Goal: Task Accomplishment & Management: Manage account settings

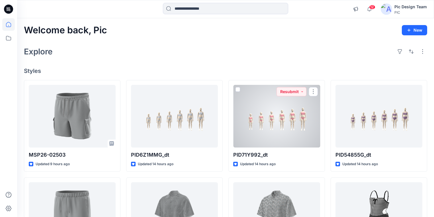
click at [269, 125] on div at bounding box center [276, 116] width 87 height 63
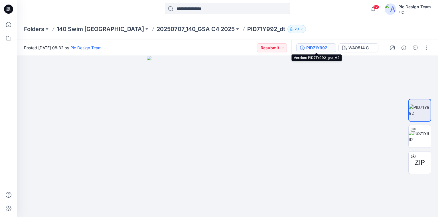
click at [313, 46] on div "PID71Y992_gsa_V2" at bounding box center [319, 48] width 26 height 6
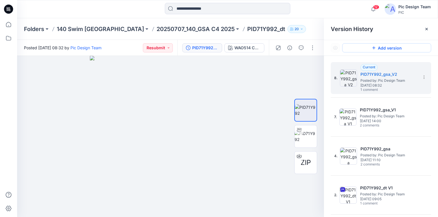
click at [389, 48] on button "Add version" at bounding box center [386, 47] width 89 height 9
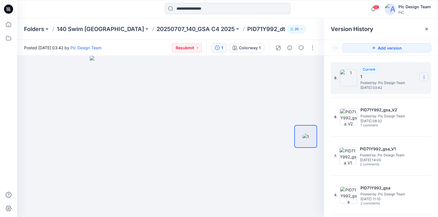
click at [425, 79] on section at bounding box center [423, 76] width 9 height 9
click at [389, 100] on span "Rename Version" at bounding box center [386, 99] width 30 height 7
click at [402, 75] on input "**********" at bounding box center [395, 76] width 63 height 9
click at [403, 75] on input "**********" at bounding box center [395, 76] width 63 height 9
drag, startPoint x: 403, startPoint y: 75, endPoint x: 371, endPoint y: 75, distance: 31.6
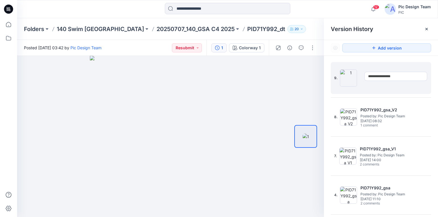
click at [371, 75] on input "**********" at bounding box center [395, 76] width 63 height 9
click at [402, 77] on input "**********" at bounding box center [395, 76] width 63 height 9
type input "**********"
click at [283, 100] on div at bounding box center [170, 136] width 307 height 161
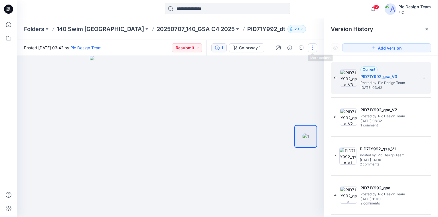
click at [312, 48] on button "button" at bounding box center [312, 47] width 9 height 9
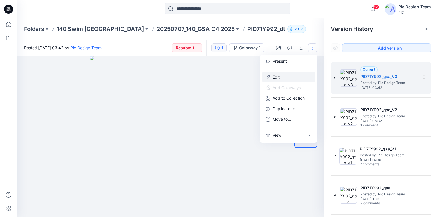
click at [272, 76] on p "Edit" at bounding box center [275, 77] width 7 height 6
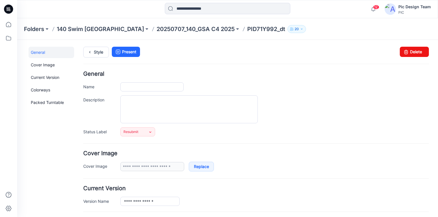
type input "**********"
type input "*"
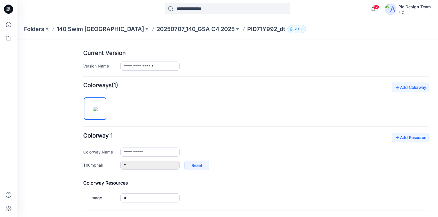
scroll to position [137, 0]
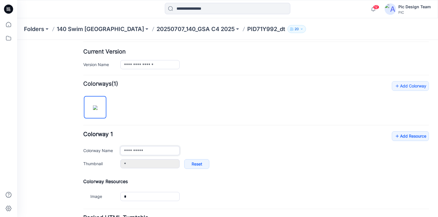
drag, startPoint x: 159, startPoint y: 152, endPoint x: 101, endPoint y: 148, distance: 58.2
click at [101, 148] on div "**********" at bounding box center [255, 150] width 345 height 9
paste input "****"
type input "**********"
click at [210, 101] on div "**********" at bounding box center [255, 142] width 345 height 122
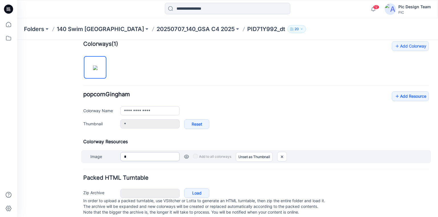
scroll to position [187, 0]
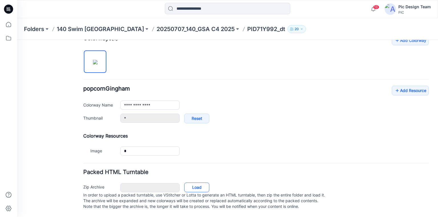
click at [193, 183] on link "Load" at bounding box center [196, 188] width 25 height 10
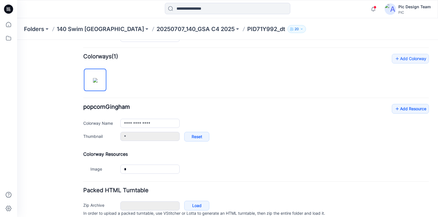
click at [186, 79] on div "**********" at bounding box center [255, 115] width 345 height 122
click at [172, 29] on p "20250707_140_GSA C4 2025" at bounding box center [195, 29] width 78 height 8
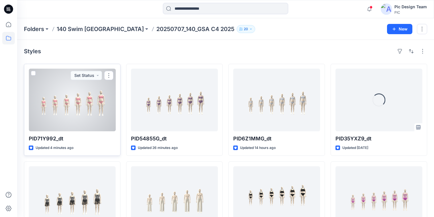
click at [90, 112] on div at bounding box center [72, 100] width 87 height 63
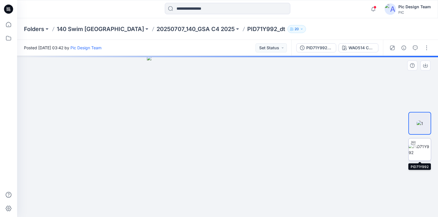
click at [422, 152] on img at bounding box center [419, 150] width 22 height 12
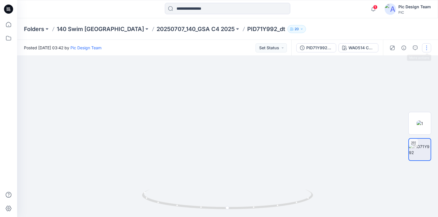
click at [424, 45] on button "button" at bounding box center [426, 47] width 9 height 9
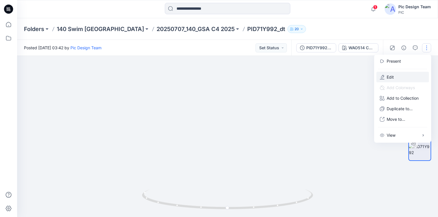
click at [398, 75] on button "Edit" at bounding box center [402, 77] width 52 height 11
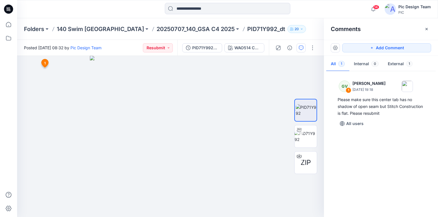
click at [10, 9] on icon at bounding box center [8, 9] width 9 height 9
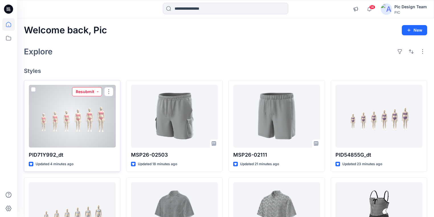
click at [97, 92] on button "Resubmit" at bounding box center [87, 91] width 30 height 9
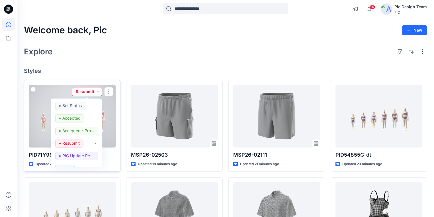
click at [98, 92] on button "Resubmit" at bounding box center [87, 91] width 30 height 9
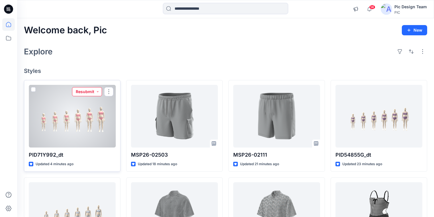
click at [97, 90] on button "Resubmit" at bounding box center [87, 91] width 30 height 9
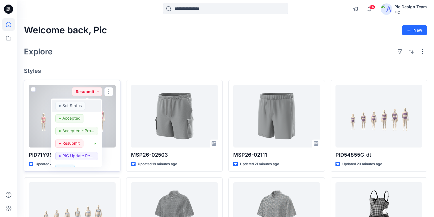
click at [80, 104] on p "Set Status" at bounding box center [71, 105] width 19 height 7
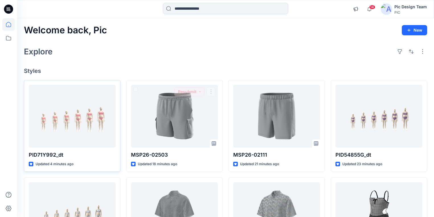
click at [142, 69] on h4 "Styles" at bounding box center [225, 71] width 403 height 7
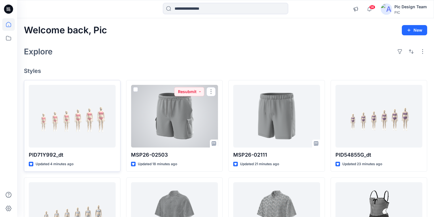
click at [197, 119] on div at bounding box center [174, 116] width 87 height 63
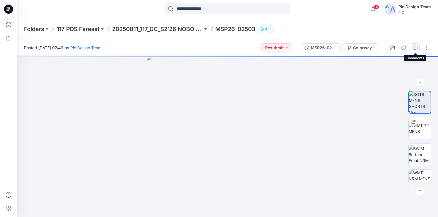
click at [414, 49] on icon "button" at bounding box center [415, 48] width 5 height 5
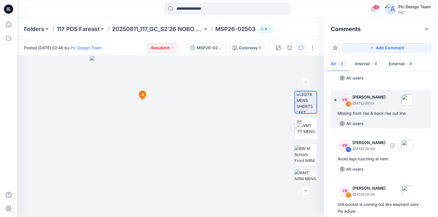
scroll to position [62, 0]
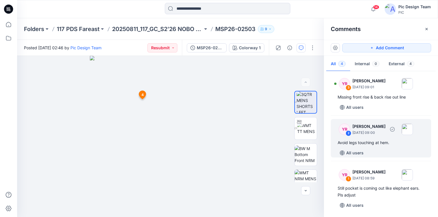
click at [374, 142] on div "Avoid legs touching at hem." at bounding box center [380, 142] width 87 height 7
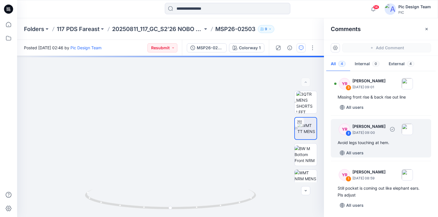
click at [374, 141] on div "Avoid legs touching at hem." at bounding box center [380, 142] width 87 height 7
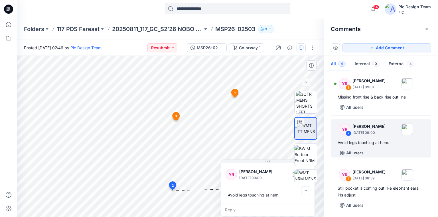
drag, startPoint x: 217, startPoint y: 140, endPoint x: 274, endPoint y: 169, distance: 63.7
click at [274, 169] on div "YR Yeshmi Randike August 15, 2025 09:00 Avoid legs touching at hem. Reply" at bounding box center [268, 188] width 94 height 57
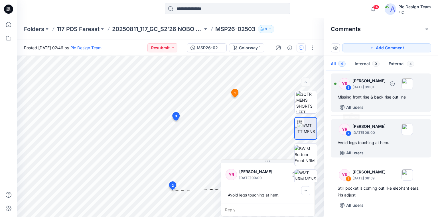
click at [364, 98] on div "Missing front rise & back rise out line" at bounding box center [380, 97] width 87 height 7
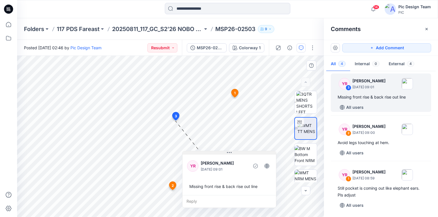
drag, startPoint x: 204, startPoint y: 126, endPoint x: 220, endPoint y: 148, distance: 27.0
click at [220, 151] on button at bounding box center [228, 152] width 93 height 3
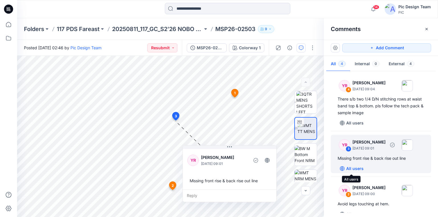
scroll to position [0, 0]
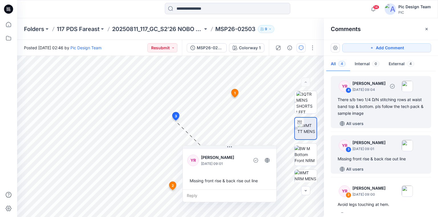
click at [364, 104] on div "There s/b two 1/4 D/N stitching rows at waist band top & bottom. pls follow the…" at bounding box center [380, 106] width 87 height 21
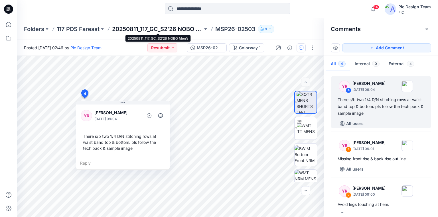
click at [122, 28] on p "20250811_117_GC_S2’26 NOBO Men’s" at bounding box center [157, 29] width 91 height 8
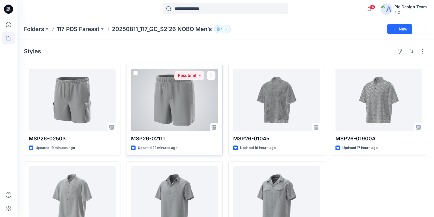
click at [182, 112] on div at bounding box center [174, 100] width 87 height 63
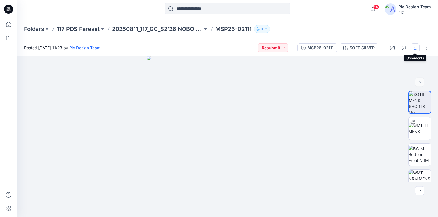
click at [414, 48] on icon "button" at bounding box center [415, 48] width 5 height 5
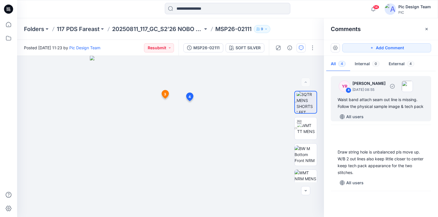
click at [397, 106] on div "Waist band attach seam out line is missing. Follow the physical sample image & …" at bounding box center [380, 103] width 87 height 14
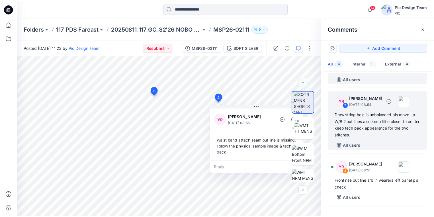
scroll to position [46, 0]
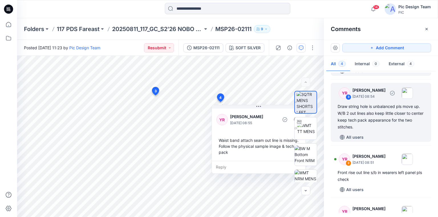
click at [378, 128] on div "Draw string hole is unbalanced pls move up. W/B 2 out lines also keep little cl…" at bounding box center [380, 116] width 87 height 27
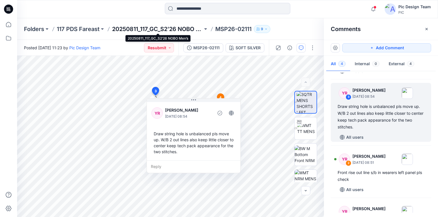
click at [126, 28] on p "20250811_117_GC_S2’26 NOBO Men’s" at bounding box center [157, 29] width 91 height 8
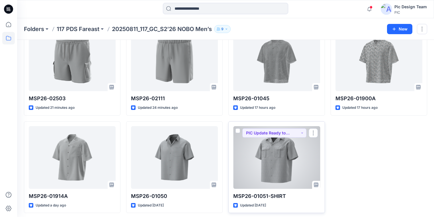
scroll to position [42, 0]
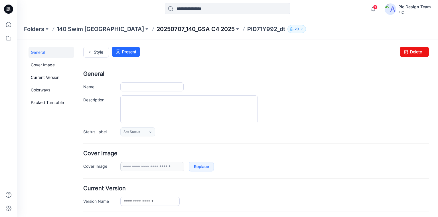
type input "**********"
type input "*"
click at [243, 3] on div at bounding box center [227, 9] width 125 height 13
click at [156, 28] on p "20250707_140_GSA C4 2025" at bounding box center [195, 29] width 78 height 8
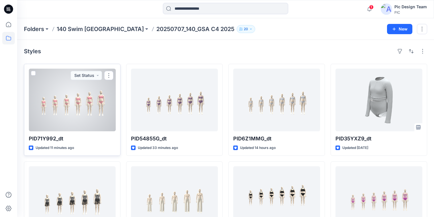
click at [83, 119] on div at bounding box center [72, 100] width 87 height 63
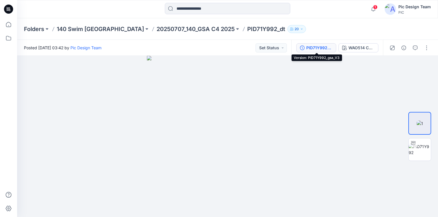
click at [318, 48] on div "PID71Y992_gsa_V3" at bounding box center [319, 48] width 26 height 6
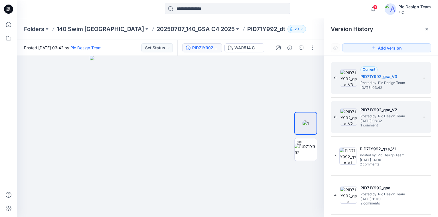
click at [379, 115] on span "Posted by: Pic Design Team" at bounding box center [388, 116] width 57 height 6
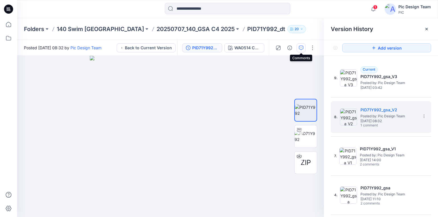
click at [303, 48] on icon "button" at bounding box center [301, 48] width 5 height 5
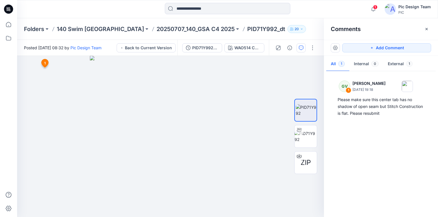
click at [397, 140] on div "GV 1 George Voulgaris August 14, 2025 19:18 Please make sure this center tab ha…" at bounding box center [381, 143] width 114 height 140
click at [244, 49] on div "WAO514 C2 Denim Blue" at bounding box center [247, 48] width 26 height 6
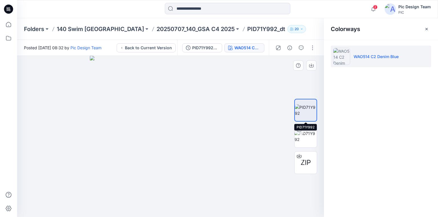
click at [305, 106] on img at bounding box center [306, 110] width 22 height 12
click at [378, 58] on p "WAO514 C2 Denim Blue" at bounding box center [375, 57] width 45 height 6
click at [205, 49] on div "PID71Y992_gsa_V2" at bounding box center [205, 48] width 26 height 6
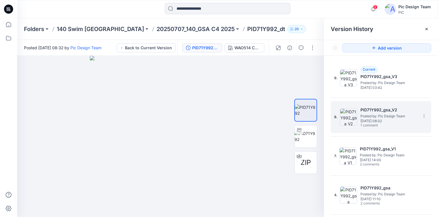
click at [383, 124] on span "1 comment" at bounding box center [380, 125] width 40 height 5
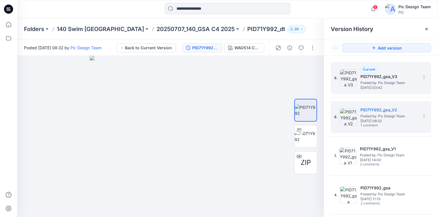
click at [379, 88] on span "[DATE] 03:42" at bounding box center [388, 88] width 57 height 4
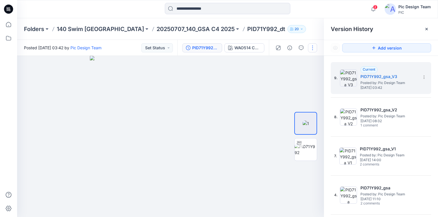
click at [310, 48] on button "button" at bounding box center [312, 47] width 9 height 9
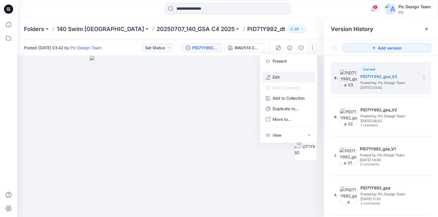
click at [282, 76] on button "Edit" at bounding box center [288, 77] width 52 height 11
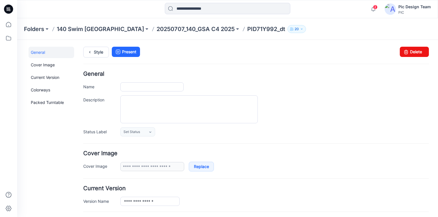
type input "**********"
type input "*"
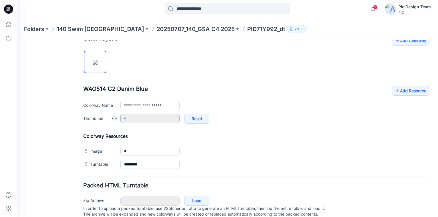
scroll to position [182, 0]
click at [170, 104] on input "**********" at bounding box center [149, 105] width 59 height 9
drag, startPoint x: 170, startPoint y: 104, endPoint x: 101, endPoint y: 104, distance: 68.9
click at [101, 104] on div "**********" at bounding box center [255, 105] width 345 height 9
paste input "text"
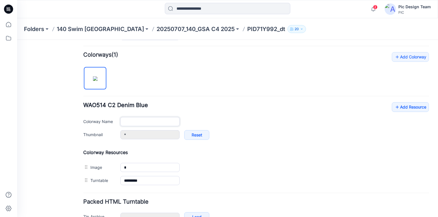
click at [142, 121] on input "Colorway Name" at bounding box center [149, 121] width 59 height 9
paste input "**********"
type input "**********"
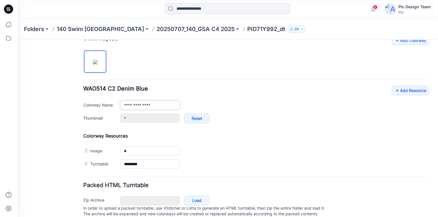
click at [172, 105] on div "**********" at bounding box center [255, 107] width 345 height 43
click at [176, 63] on div "**********" at bounding box center [255, 103] width 345 height 135
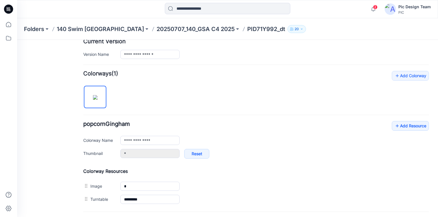
scroll to position [200, 0]
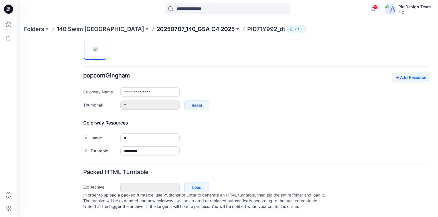
click at [180, 30] on p "20250707_140_GSA C4 2025" at bounding box center [195, 29] width 78 height 8
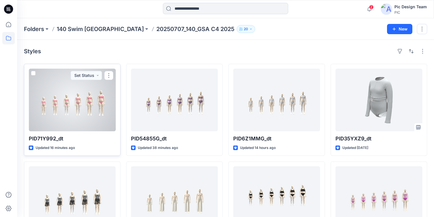
click at [91, 115] on div at bounding box center [72, 100] width 87 height 63
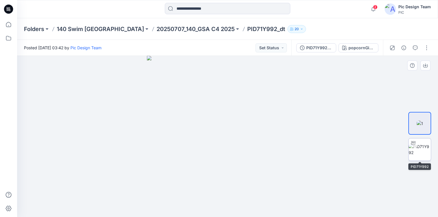
click at [421, 154] on img at bounding box center [419, 150] width 22 height 12
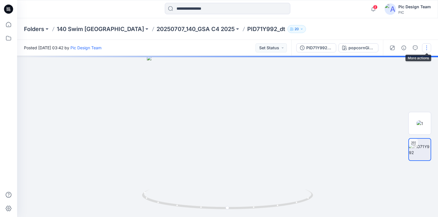
click at [426, 50] on button "button" at bounding box center [426, 47] width 9 height 9
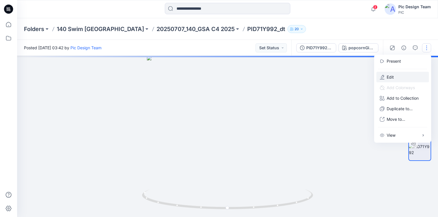
click at [397, 77] on button "Edit" at bounding box center [402, 77] width 52 height 11
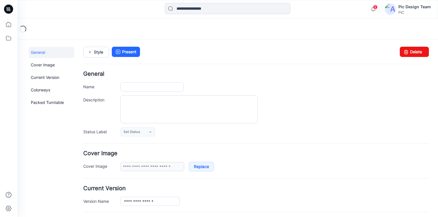
type input "**********"
type input "*"
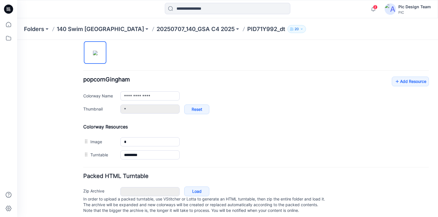
scroll to position [200, 0]
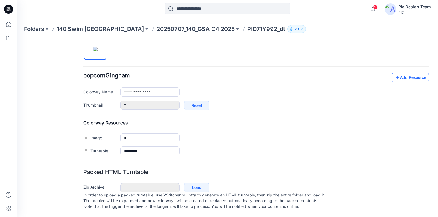
click at [397, 73] on link "Add Resource" at bounding box center [409, 78] width 37 height 10
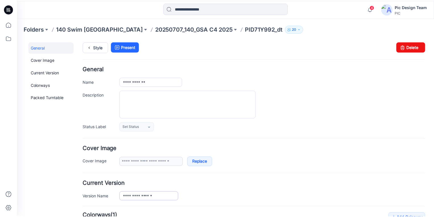
scroll to position [0, 0]
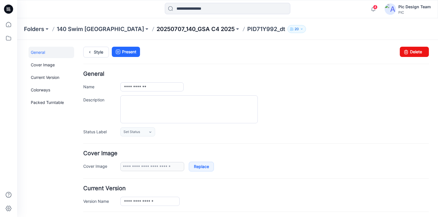
click at [156, 29] on p "20250707_140_GSA C4 2025" at bounding box center [195, 29] width 78 height 8
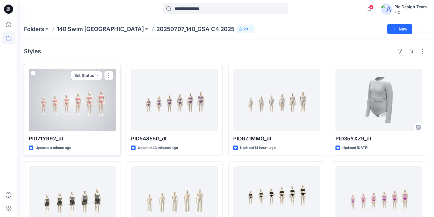
click at [98, 76] on button "Set Status" at bounding box center [86, 75] width 31 height 9
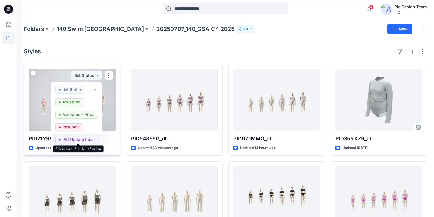
click at [79, 140] on p "PIC Update Ready to Review" at bounding box center [78, 139] width 32 height 7
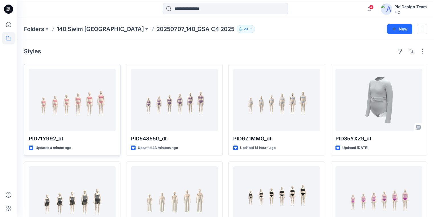
click at [121, 49] on div "Styles" at bounding box center [225, 51] width 403 height 9
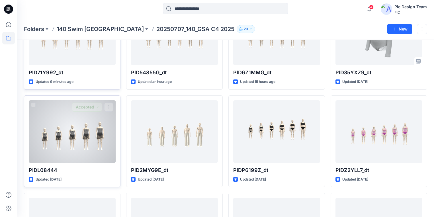
scroll to position [68, 0]
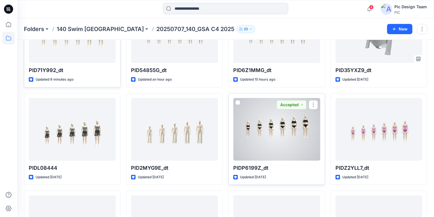
click at [290, 128] on div at bounding box center [276, 129] width 87 height 63
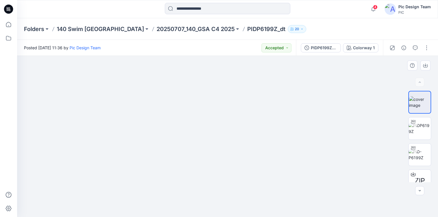
drag, startPoint x: 250, startPoint y: 104, endPoint x: 237, endPoint y: 164, distance: 61.3
drag, startPoint x: 371, startPoint y: 118, endPoint x: 327, endPoint y: 127, distance: 45.2
click at [169, 27] on p "20250707_140_GSA C4 2025" at bounding box center [195, 29] width 78 height 8
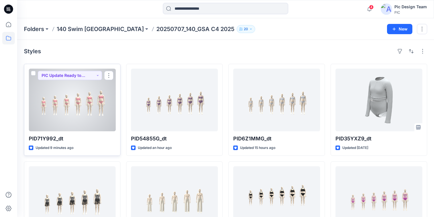
click at [100, 121] on div at bounding box center [72, 100] width 87 height 63
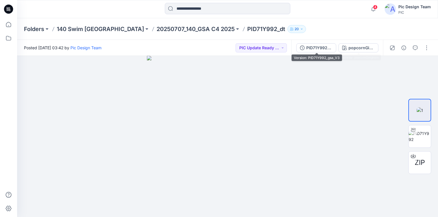
click at [321, 47] on div "PID71Y992_gsa_V3" at bounding box center [319, 48] width 26 height 6
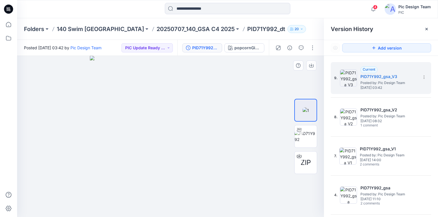
click at [183, 97] on img at bounding box center [170, 136] width 161 height 161
click at [199, 49] on div "PID71Y992_gsa_V3" at bounding box center [205, 48] width 26 height 6
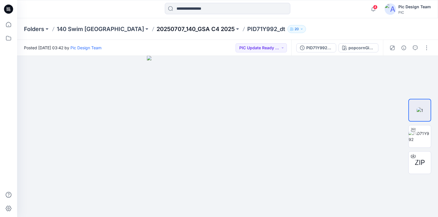
click at [167, 32] on p "20250707_140_GSA C4 2025" at bounding box center [195, 29] width 78 height 8
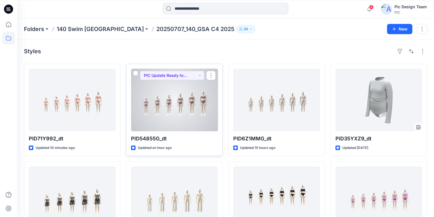
scroll to position [23, 0]
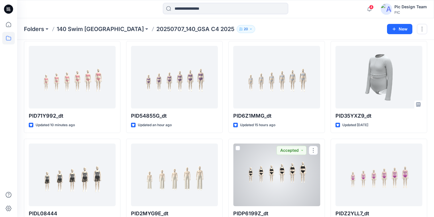
click at [294, 188] on div at bounding box center [276, 175] width 87 height 63
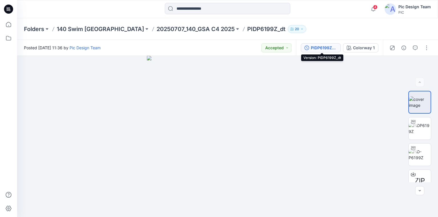
click at [324, 48] on div "PIDP6199Z_dt" at bounding box center [324, 48] width 26 height 6
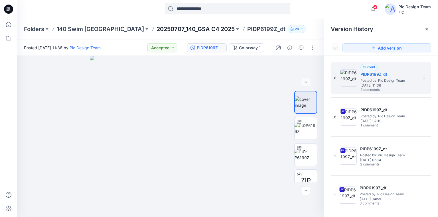
click at [176, 26] on p "20250707_140_GSA C4 2025" at bounding box center [195, 29] width 78 height 8
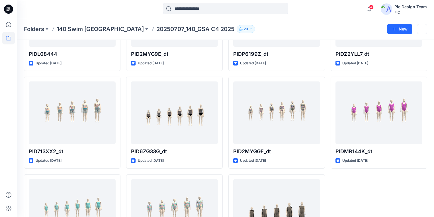
scroll to position [237, 0]
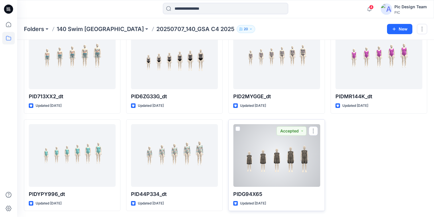
click at [263, 158] on div at bounding box center [276, 155] width 87 height 63
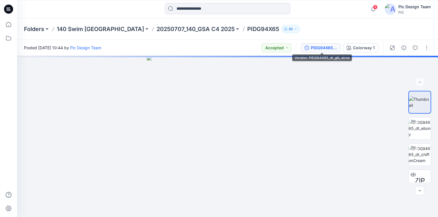
click at [320, 47] on div "PIDG94X65_dt_glb_sizes" at bounding box center [324, 48] width 26 height 6
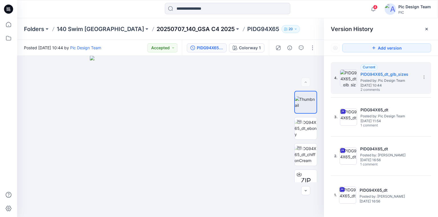
click at [179, 28] on p "20250707_140_GSA C4 2025" at bounding box center [195, 29] width 78 height 8
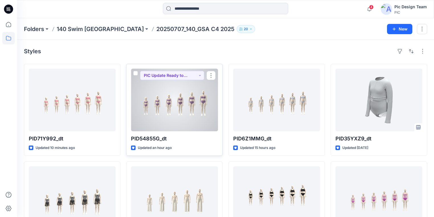
click at [204, 116] on div at bounding box center [174, 100] width 87 height 63
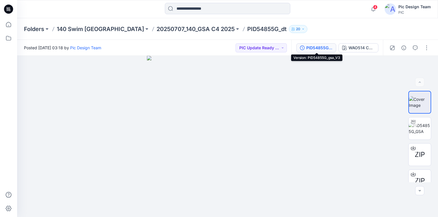
click at [323, 48] on div "PID54855G_gsa_V3" at bounding box center [319, 48] width 26 height 6
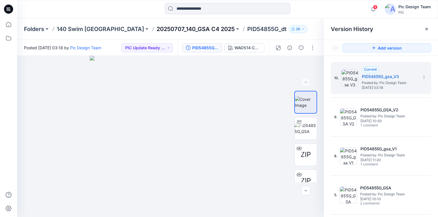
click at [179, 30] on p "20250707_140_GSA C4 2025" at bounding box center [195, 29] width 78 height 8
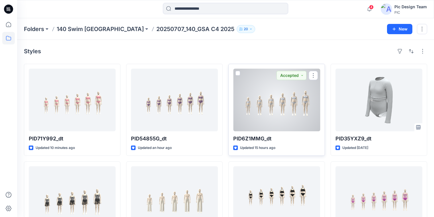
click at [258, 112] on div at bounding box center [276, 100] width 87 height 63
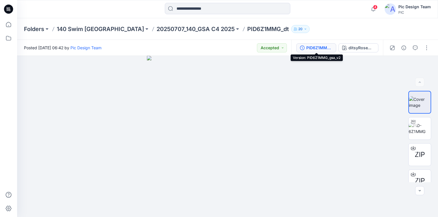
click at [315, 49] on div "PID6Z1MMG_gsa_v2" at bounding box center [319, 48] width 26 height 6
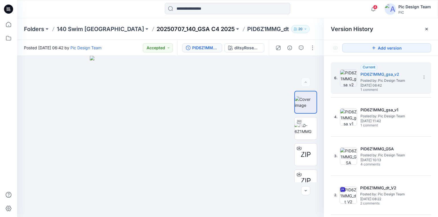
click at [179, 30] on p "20250707_140_GSA C4 2025" at bounding box center [195, 29] width 78 height 8
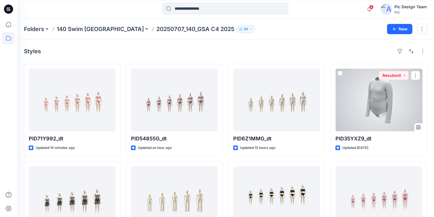
click at [370, 116] on div at bounding box center [379, 100] width 87 height 63
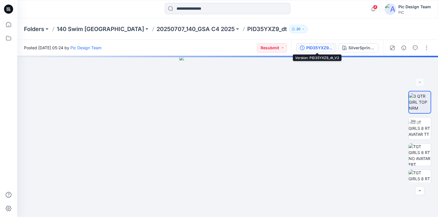
click at [324, 47] on div "PID35YXZ9_dt_V2" at bounding box center [319, 48] width 26 height 6
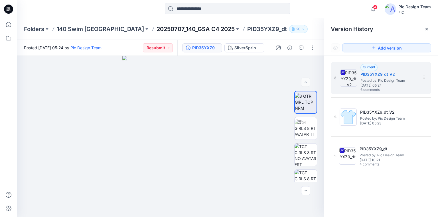
click at [169, 30] on p "20250707_140_GSA C4 2025" at bounding box center [195, 29] width 78 height 8
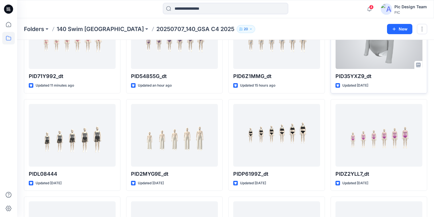
scroll to position [68, 0]
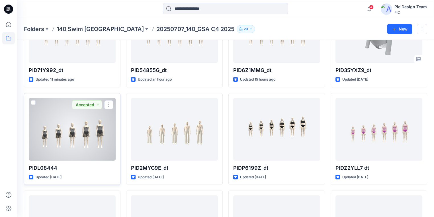
click at [77, 152] on div at bounding box center [72, 129] width 87 height 63
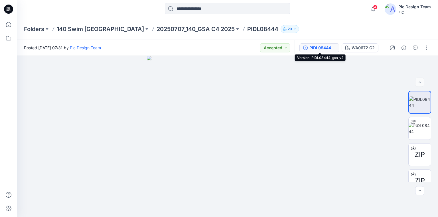
click at [315, 45] on div "PIDL08444_gsa_v2" at bounding box center [322, 48] width 26 height 6
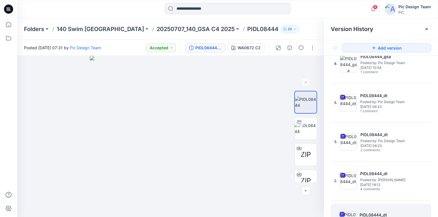
scroll to position [109, 0]
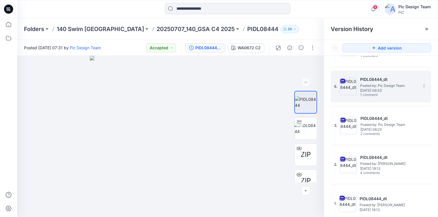
click at [374, 96] on span "1 comment" at bounding box center [380, 95] width 40 height 5
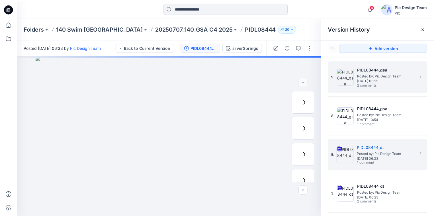
scroll to position [0, 0]
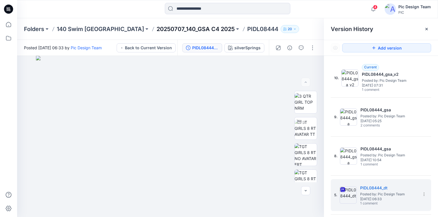
click at [174, 28] on p "20250707_140_GSA C4 2025" at bounding box center [195, 29] width 78 height 8
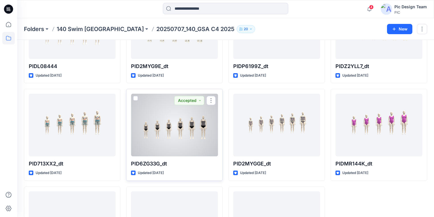
scroll to position [182, 0]
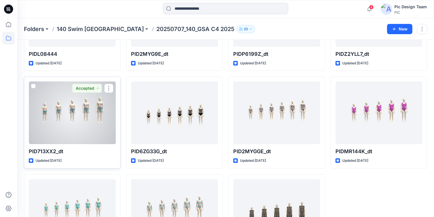
click at [92, 128] on div at bounding box center [72, 112] width 87 height 63
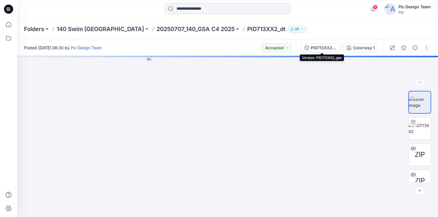
click at [324, 48] on div "PID713XX2_gsa" at bounding box center [324, 48] width 26 height 6
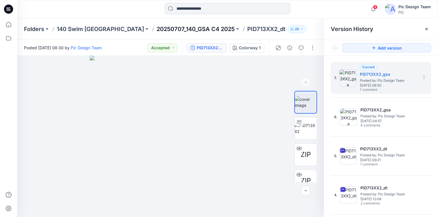
click at [156, 27] on p "20250707_140_GSA C4 2025" at bounding box center [195, 29] width 78 height 8
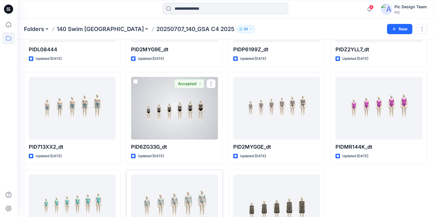
scroll to position [237, 0]
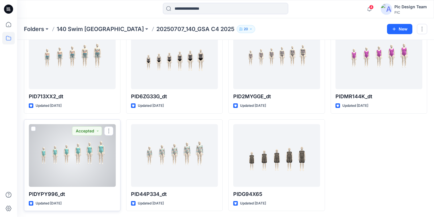
click at [97, 166] on div at bounding box center [72, 155] width 87 height 63
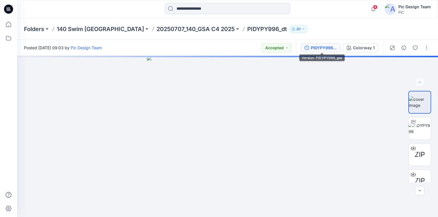
click at [321, 47] on div "PIDYPY996_gsa" at bounding box center [324, 48] width 26 height 6
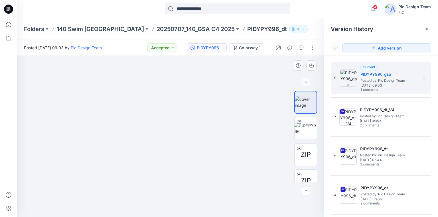
drag, startPoint x: 258, startPoint y: 98, endPoint x: 179, endPoint y: 155, distance: 97.4
drag, startPoint x: 227, startPoint y: 170, endPoint x: 217, endPoint y: 171, distance: 9.2
drag, startPoint x: 235, startPoint y: 182, endPoint x: 211, endPoint y: 183, distance: 24.2
click at [305, 126] on img at bounding box center [305, 129] width 22 height 12
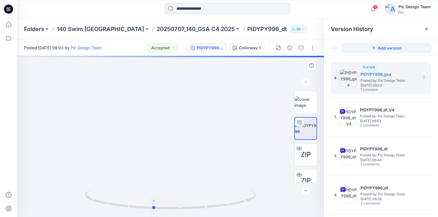
drag, startPoint x: 250, startPoint y: 201, endPoint x: 232, endPoint y: 204, distance: 17.4
click at [232, 204] on icon at bounding box center [171, 199] width 172 height 21
drag, startPoint x: 225, startPoint y: 101, endPoint x: 179, endPoint y: 100, distance: 45.0
drag, startPoint x: 223, startPoint y: 208, endPoint x: 166, endPoint y: 164, distance: 72.3
click at [166, 164] on div at bounding box center [170, 136] width 307 height 161
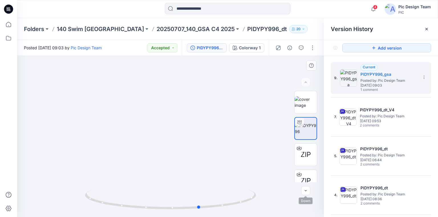
drag, startPoint x: 206, startPoint y: 207, endPoint x: 314, endPoint y: 186, distance: 110.0
click at [314, 186] on div at bounding box center [170, 136] width 307 height 161
drag, startPoint x: 204, startPoint y: 207, endPoint x: 249, endPoint y: 203, distance: 45.0
click at [249, 203] on icon at bounding box center [171, 199] width 172 height 21
drag, startPoint x: 233, startPoint y: 206, endPoint x: 130, endPoint y: 197, distance: 103.2
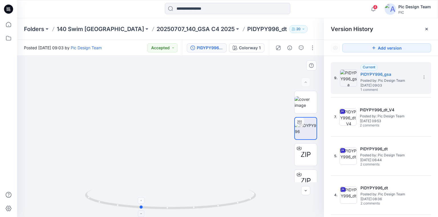
click at [129, 197] on icon at bounding box center [171, 199] width 172 height 21
click at [182, 26] on p "20250707_140_GSA C4 2025" at bounding box center [195, 29] width 78 height 8
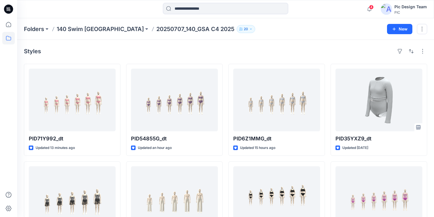
drag, startPoint x: 237, startPoint y: 51, endPoint x: 246, endPoint y: 50, distance: 8.9
click at [238, 51] on div "Styles" at bounding box center [225, 51] width 403 height 9
click at [328, 28] on div "Folders 140 Swim USA 20250707_140_GSA C4 2025 20" at bounding box center [203, 29] width 359 height 8
click at [219, 8] on input at bounding box center [225, 8] width 125 height 11
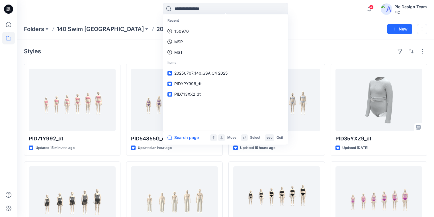
click at [334, 11] on div "Recent 150970_ MSP MST Items 20250707_140_GSA C4 2025 PIDYPY996_dt PID713XX2_dt…" at bounding box center [225, 9] width 417 height 13
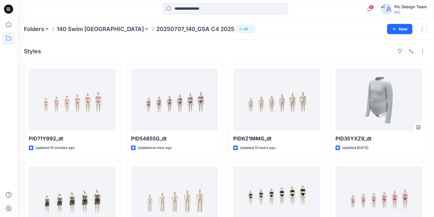
click at [329, 51] on div "Styles" at bounding box center [225, 51] width 403 height 9
click at [174, 50] on div "Styles" at bounding box center [225, 51] width 403 height 9
click at [113, 9] on div at bounding box center [69, 9] width 104 height 13
click at [323, 7] on div at bounding box center [225, 9] width 209 height 13
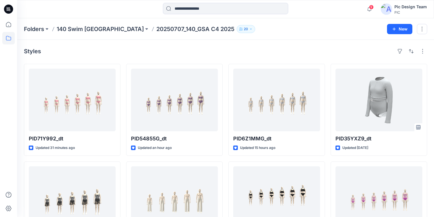
click at [132, 12] on div at bounding box center [225, 9] width 209 height 13
click at [305, 55] on div "Styles" at bounding box center [225, 51] width 403 height 9
